Goal: Navigation & Orientation: Find specific page/section

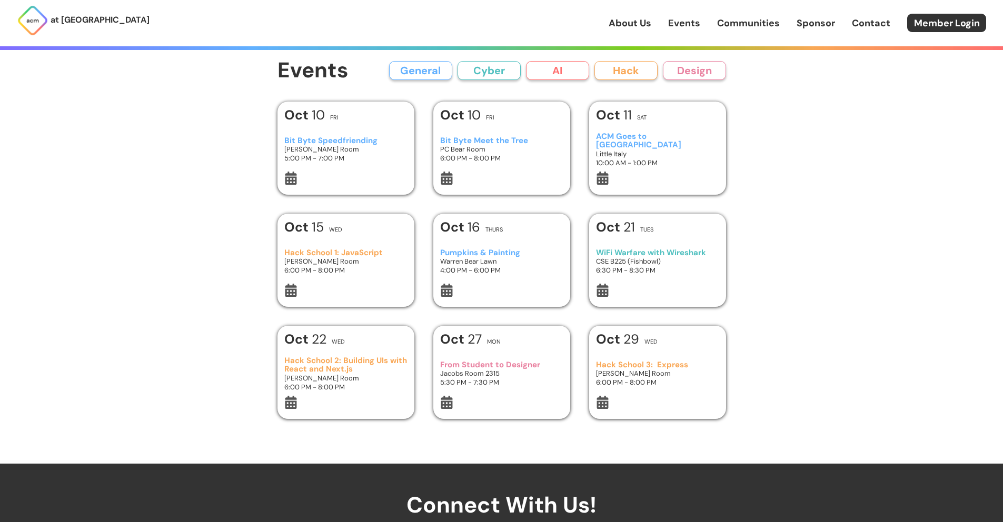
click at [561, 75] on button "AI" at bounding box center [557, 70] width 63 height 19
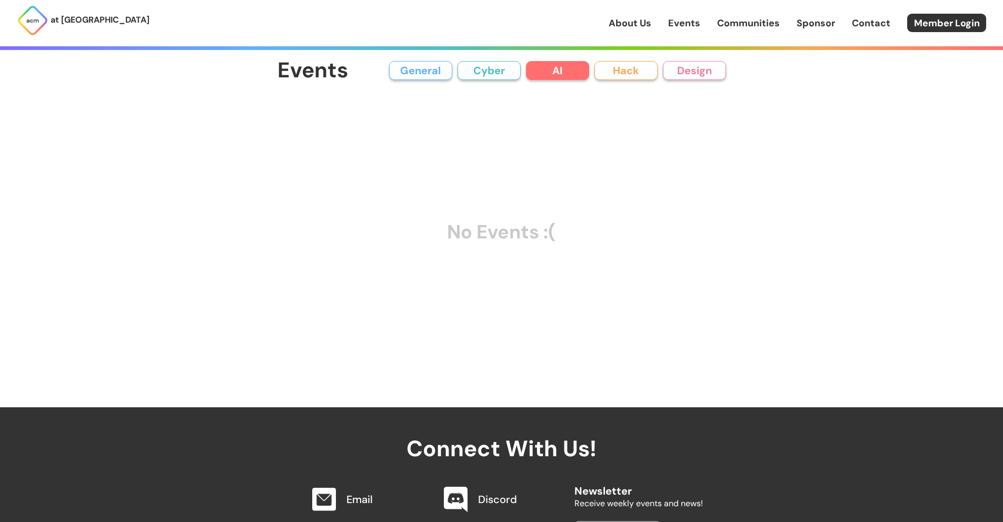
click at [730, 25] on link "Communities" at bounding box center [748, 23] width 63 height 14
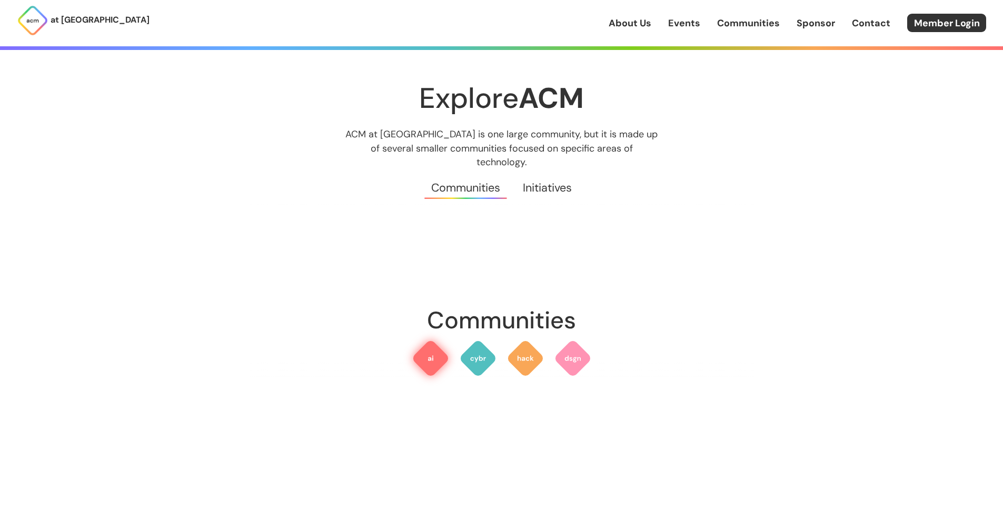
click at [430, 341] on img at bounding box center [431, 359] width 38 height 38
drag, startPoint x: 621, startPoint y: 38, endPoint x: 626, endPoint y: 29, distance: 10.1
click at [623, 36] on div "at [GEOGRAPHIC_DATA] About Us Events Communities Sponsor Contact Member Login" at bounding box center [501, 23] width 1003 height 46
click at [628, 23] on link "About Us" at bounding box center [630, 23] width 43 height 14
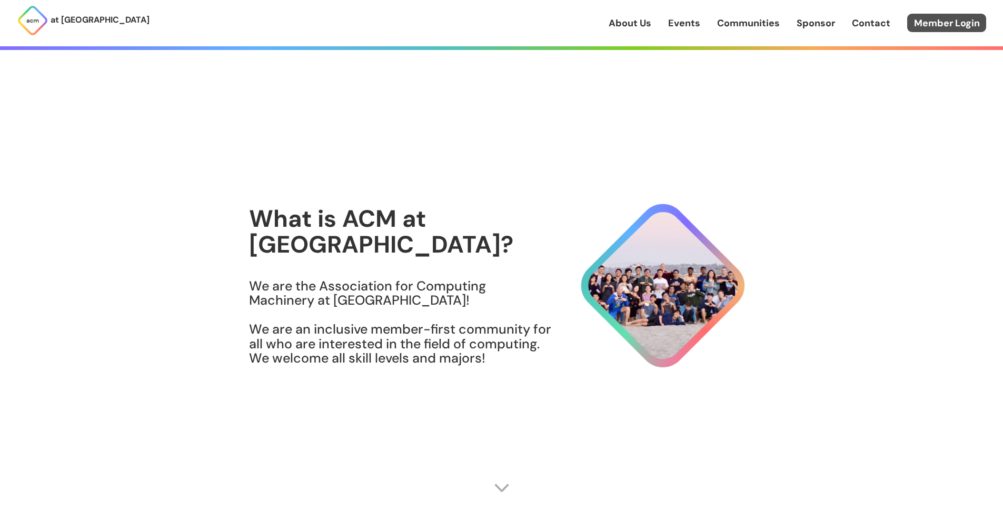
click at [938, 15] on link "Member Login" at bounding box center [946, 23] width 79 height 18
